Goal: Task Accomplishment & Management: Use online tool/utility

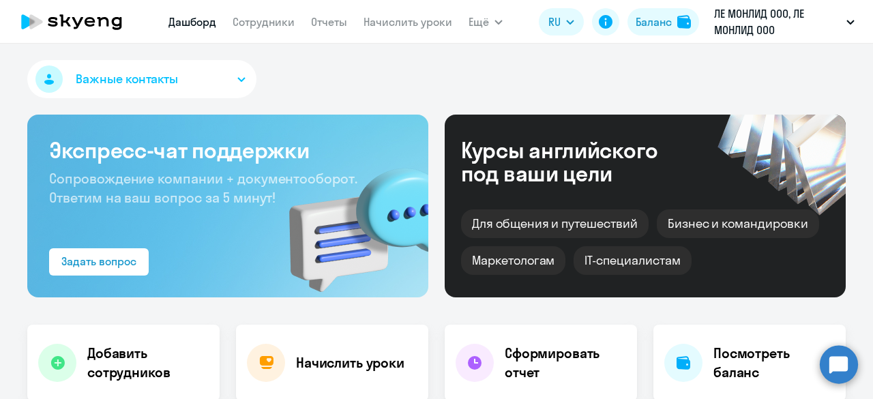
click at [200, 23] on link "Дашборд" at bounding box center [192, 22] width 48 height 14
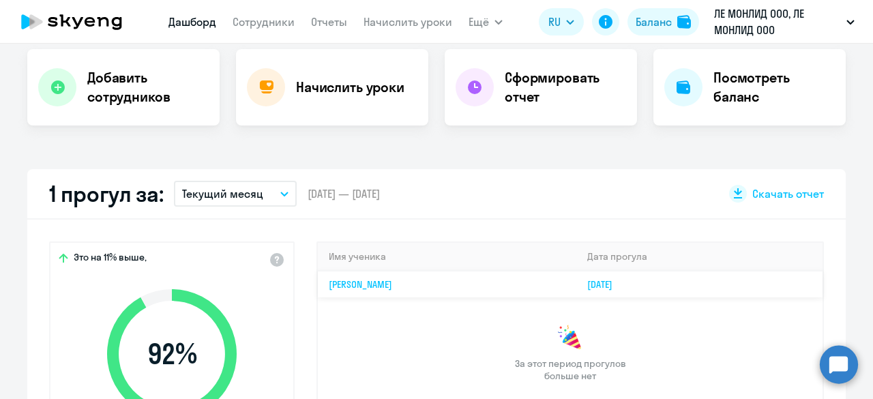
scroll to position [273, 0]
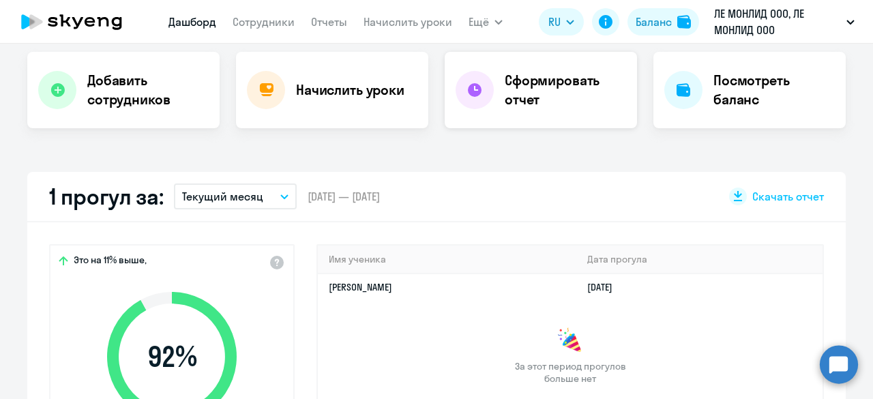
click at [571, 95] on h4 "Сформировать отчет" at bounding box center [565, 90] width 121 height 38
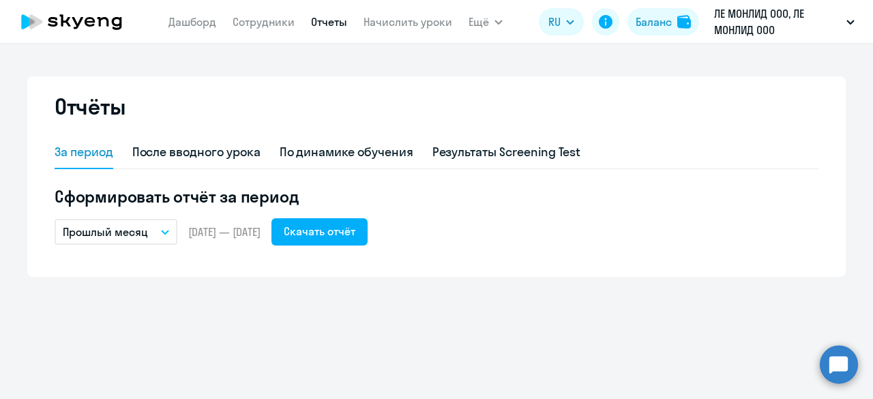
click at [161, 233] on icon "button" at bounding box center [165, 232] width 8 height 5
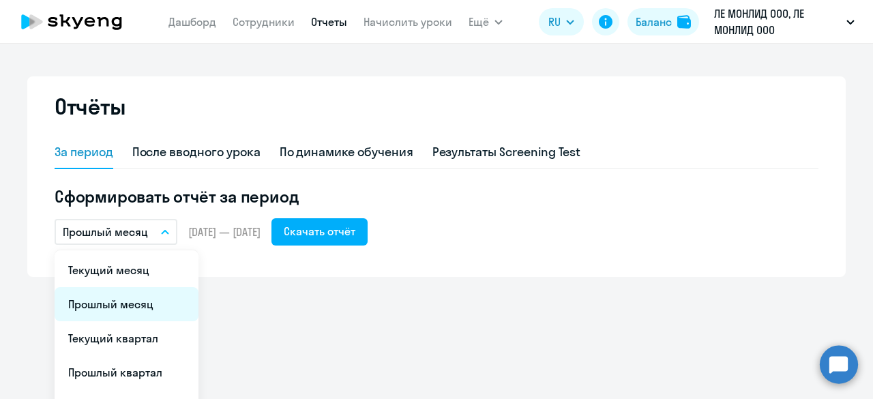
click at [128, 306] on li "Прошлый месяц" at bounding box center [127, 304] width 144 height 34
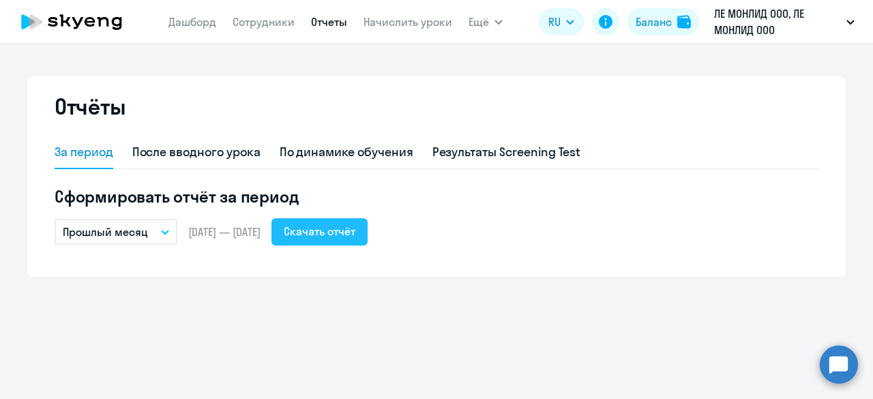
click at [355, 228] on div "Скачать отчёт" at bounding box center [320, 231] width 72 height 16
